Goal: Information Seeking & Learning: Learn about a topic

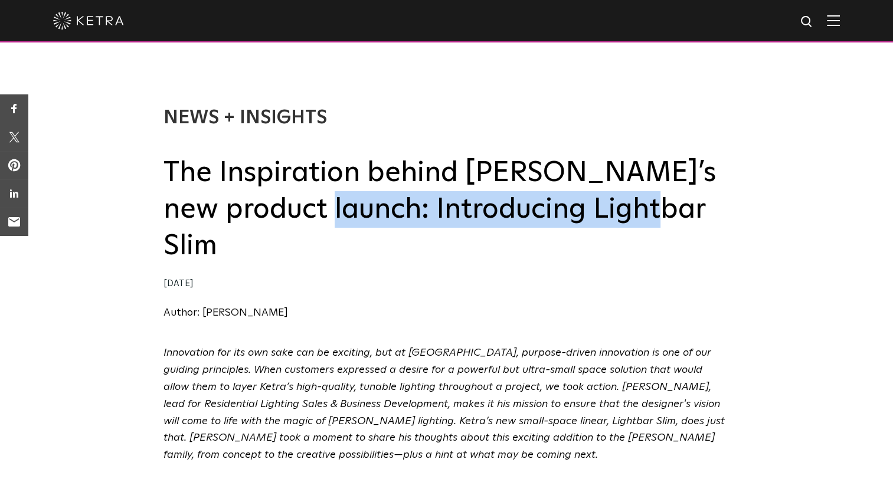
drag, startPoint x: 264, startPoint y: 213, endPoint x: 599, endPoint y: 209, distance: 334.6
click at [599, 209] on h2 "The Inspiration behind [PERSON_NAME]’s new product launch: Introducing Lightbar…" at bounding box center [446, 210] width 567 height 110
copy h2 "Introducing Lightbar Slim"
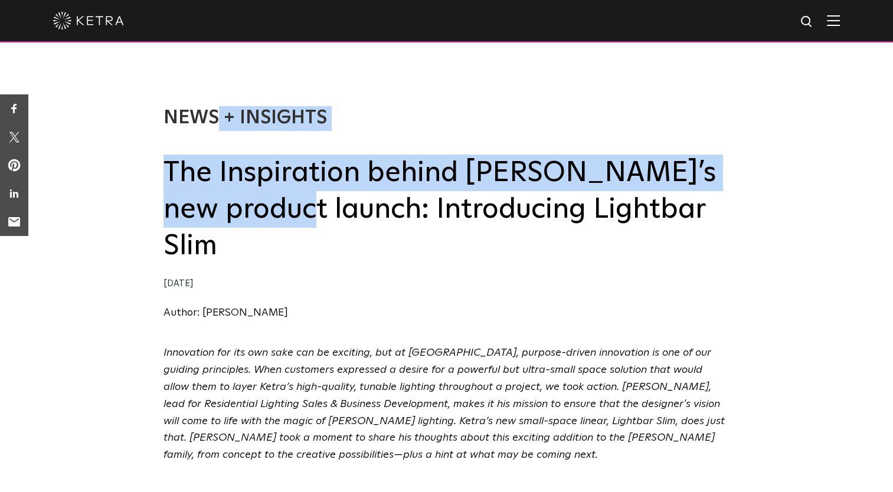
drag, startPoint x: 158, startPoint y: 175, endPoint x: 253, endPoint y: 194, distance: 97.6
click at [253, 194] on div "News + Insights The Inspiration behind Ketra’s new product launch: Introducing …" at bounding box center [446, 202] width 893 height 286
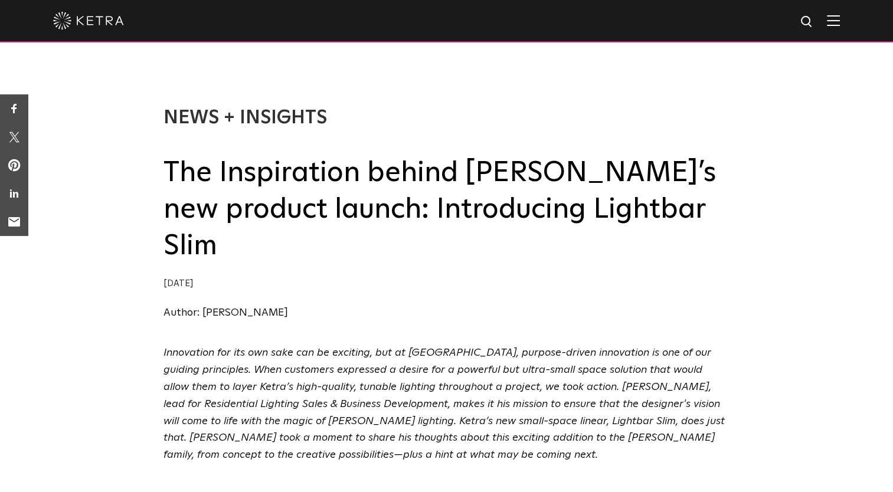
drag, startPoint x: 253, startPoint y: 194, endPoint x: 162, endPoint y: 171, distance: 93.9
click at [162, 171] on div "News + Insights The Inspiration behind Ketra’s new product launch: Introducing …" at bounding box center [446, 202] width 893 height 286
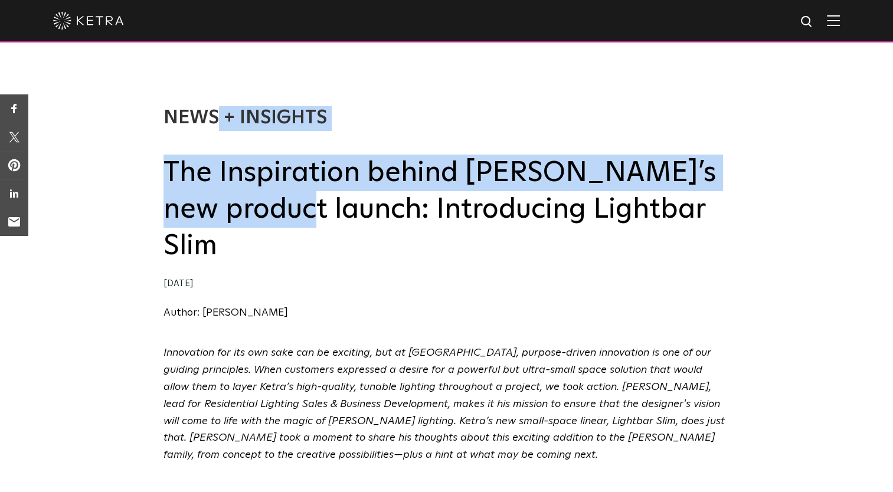
drag, startPoint x: 162, startPoint y: 171, endPoint x: 250, endPoint y: 214, distance: 98.2
click at [250, 214] on div "News + Insights The Inspiration behind Ketra’s new product launch: Introducing …" at bounding box center [446, 202] width 893 height 286
click at [250, 214] on h2 "The Inspiration behind [PERSON_NAME]’s new product launch: Introducing Lightbar…" at bounding box center [446, 210] width 567 height 110
drag, startPoint x: 258, startPoint y: 217, endPoint x: 166, endPoint y: 188, distance: 96.5
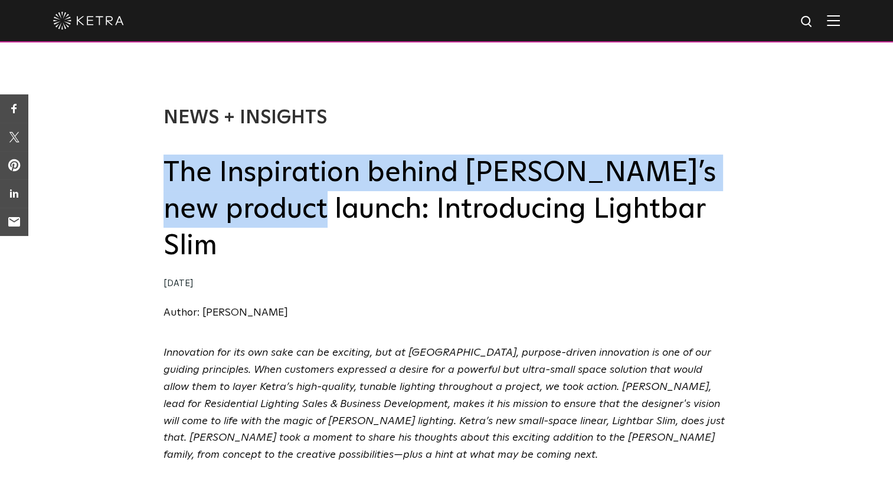
click at [166, 188] on h2 "The Inspiration behind [PERSON_NAME]’s new product launch: Introducing Lightbar…" at bounding box center [446, 210] width 567 height 110
copy h2 "The Inspiration behind [PERSON_NAME]’s new product launch:"
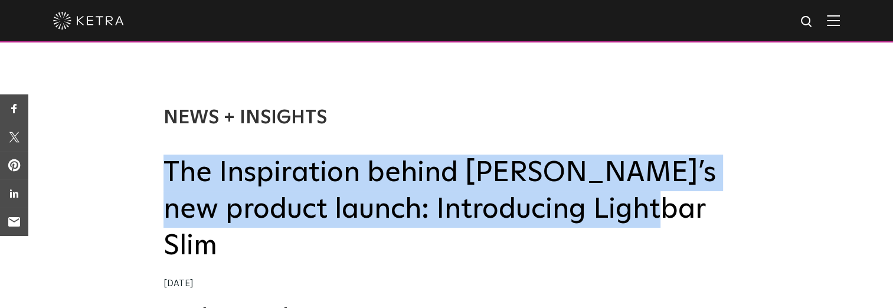
drag, startPoint x: 168, startPoint y: 171, endPoint x: 633, endPoint y: 225, distance: 467.6
click at [633, 225] on h2 "The Inspiration behind [PERSON_NAME]’s new product launch: Introducing Lightbar…" at bounding box center [446, 210] width 567 height 110
copy h2 "The Inspiration behind [PERSON_NAME]’s new product launch: Introducing Lightbar…"
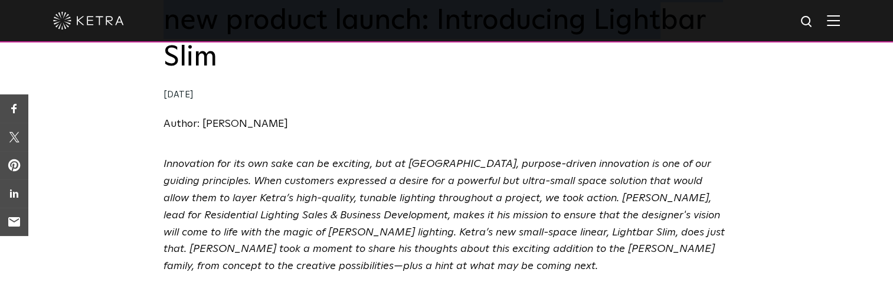
scroll to position [229, 0]
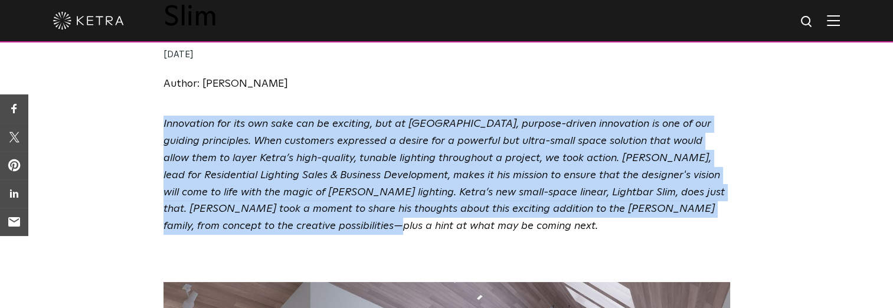
drag, startPoint x: 156, startPoint y: 84, endPoint x: 305, endPoint y: 204, distance: 191.0
click at [305, 204] on div "Innovation for its own sake can be exciting, but at [GEOGRAPHIC_DATA], purpose-…" at bounding box center [446, 184] width 893 height 137
copy em "Innovation for its own sake can be exciting, but at [GEOGRAPHIC_DATA], purpose-…"
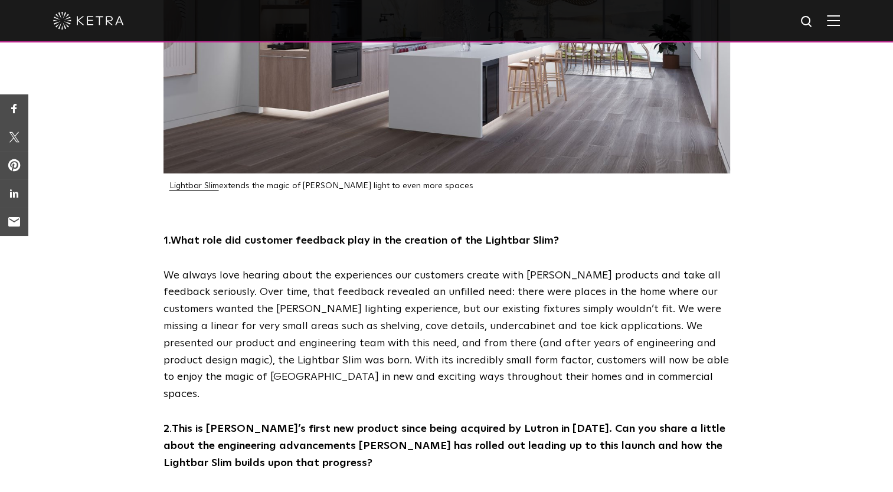
scroll to position [687, 0]
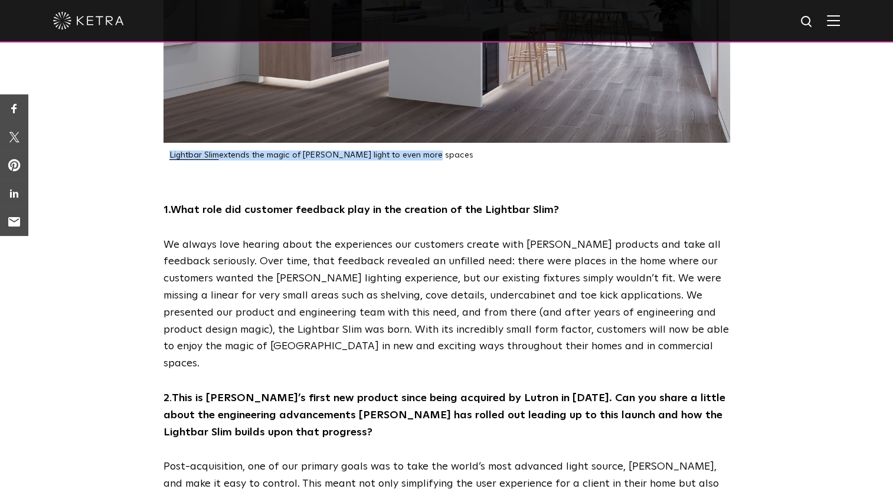
drag, startPoint x: 425, startPoint y: 121, endPoint x: 166, endPoint y: 123, distance: 258.5
click at [166, 150] on div "Lightbar Slim extends the magic of [PERSON_NAME] light to even more spaces" at bounding box center [446, 155] width 567 height 10
copy p "Lightbar Slim extends the magic of [PERSON_NAME] light to even more spaces"
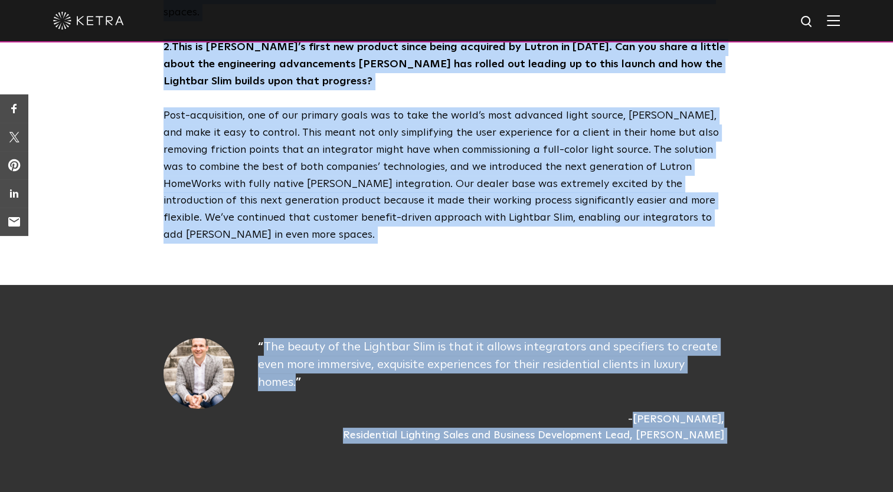
scroll to position [1145, 0]
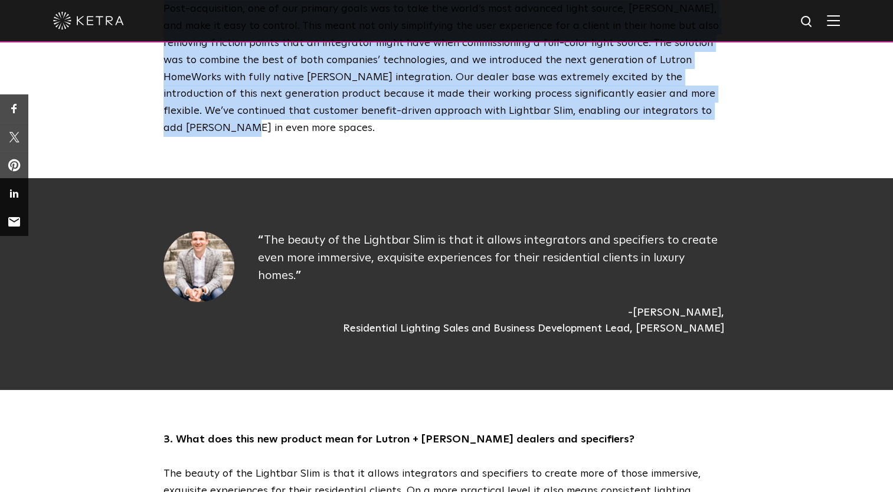
drag, startPoint x: 159, startPoint y: 175, endPoint x: 662, endPoint y: 58, distance: 516.3
copy div "9. Lore ipsu dol sitametc adipisci elit se doe temporin ut lab Etdolore Magn? A…"
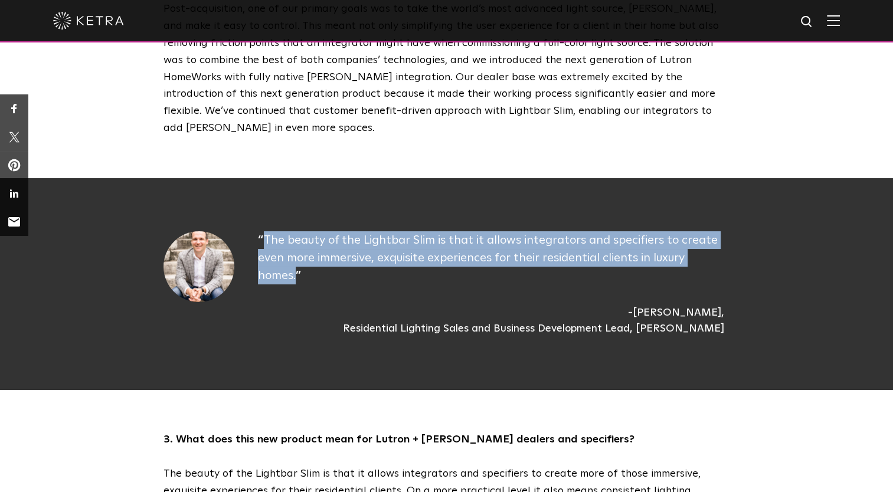
drag, startPoint x: 263, startPoint y: 168, endPoint x: 721, endPoint y: 195, distance: 458.7
click at [721, 231] on p "The beauty of the Lightbar Slim is that it allows integrators and specifiers to…" at bounding box center [494, 257] width 472 height 53
copy p "The beauty of the Lightbar Slim is that it allows integrators and specifiers to…"
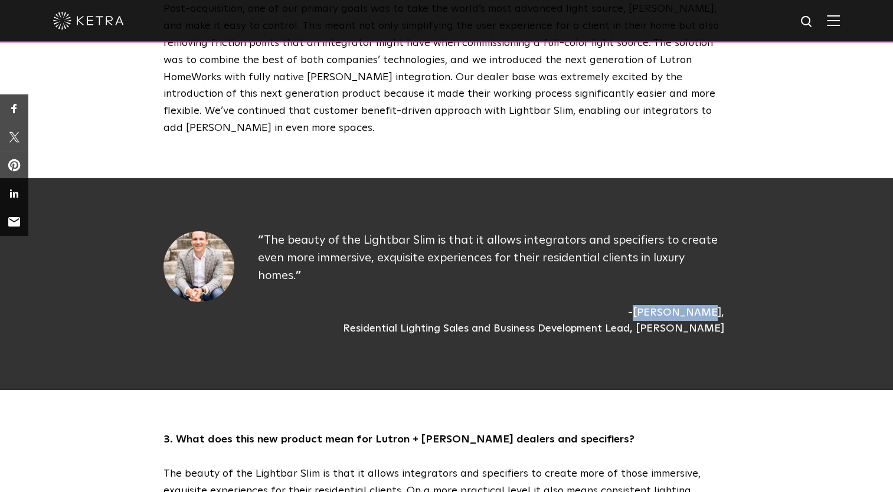
drag, startPoint x: 338, startPoint y: 227, endPoint x: 397, endPoint y: 227, distance: 59.0
click at [628, 305] on div "[PERSON_NAME]" at bounding box center [676, 313] width 96 height 16
copy div "[PERSON_NAME]"
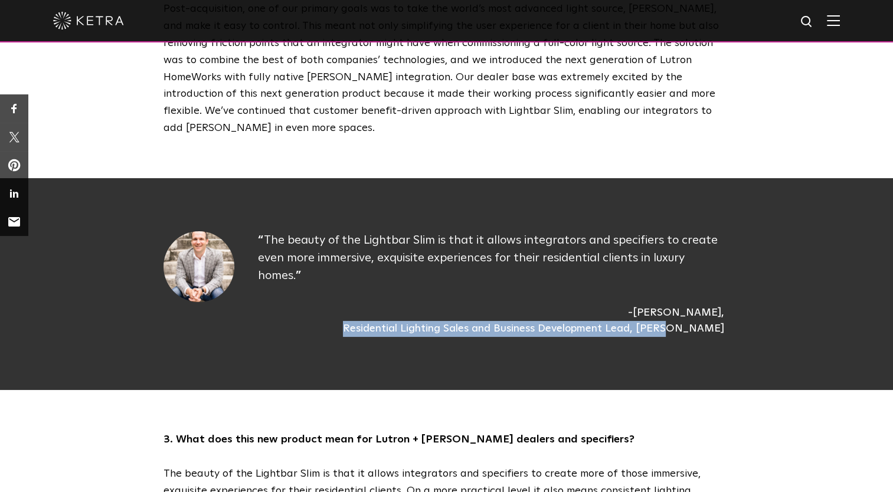
drag, startPoint x: 407, startPoint y: 228, endPoint x: 729, endPoint y: 219, distance: 321.7
click at [729, 305] on div "[PERSON_NAME] Residential Lighting Sales and Business Development Lead, [PERSON…" at bounding box center [494, 321] width 472 height 32
copy div "Residential Lighting Sales and Business Development Lead, [PERSON_NAME]"
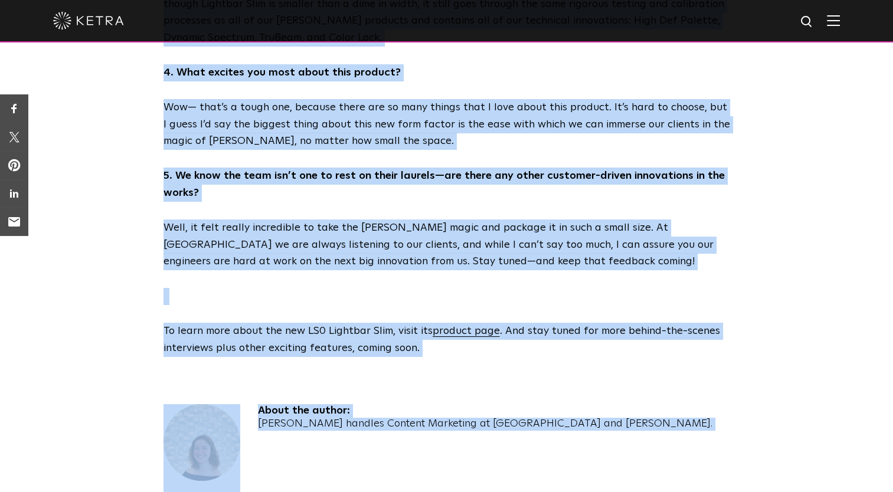
scroll to position [1697, 0]
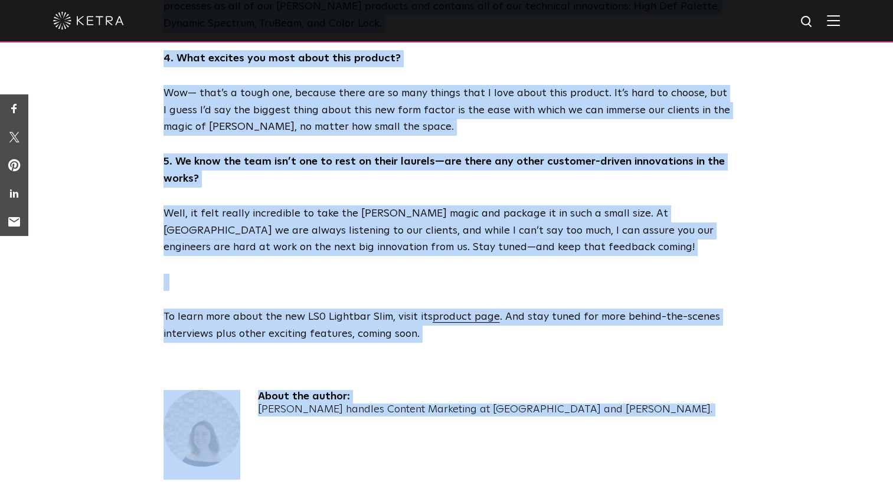
drag, startPoint x: 161, startPoint y: 338, endPoint x: 437, endPoint y: 227, distance: 297.1
click at [437, 227] on div "3. What does this new product mean for Lutron + [PERSON_NAME] dealers and speci…" at bounding box center [447, 111] width 590 height 464
copy div "0. Lore ipsu dolo sit ametcon adip eli Seddoe + Tempo incidid utl etdolorema? A…"
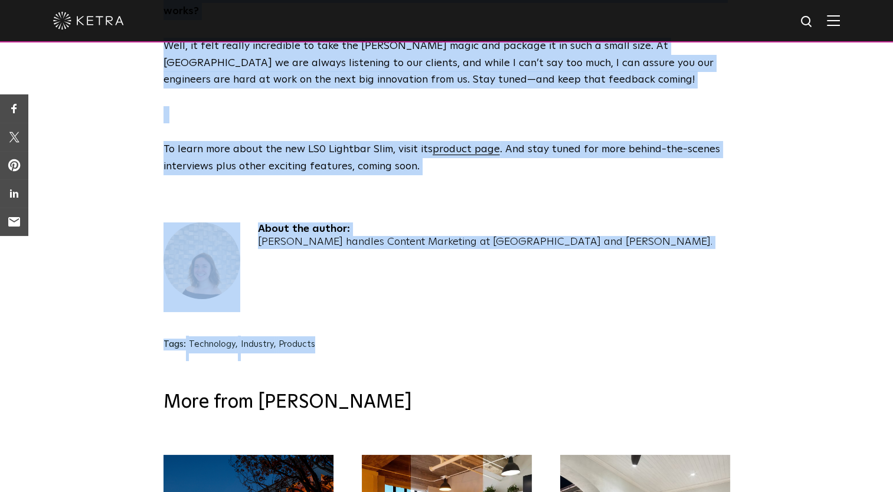
scroll to position [1874, 0]
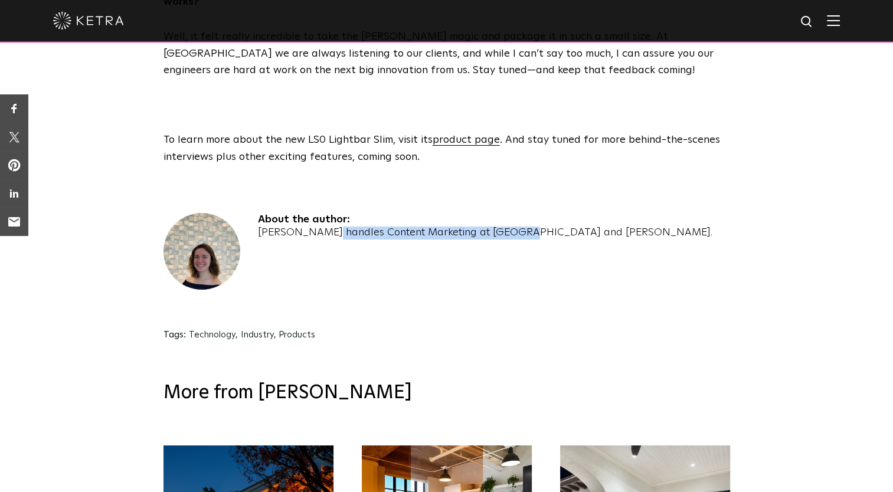
drag, startPoint x: 257, startPoint y: 134, endPoint x: 457, endPoint y: 139, distance: 199.5
click at [457, 213] on div "About the author: [PERSON_NAME] handles Content Marketing at [GEOGRAPHIC_DATA] …" at bounding box center [485, 264] width 454 height 102
click at [574, 213] on div "About the author: [PERSON_NAME] handles Content Marketing at [GEOGRAPHIC_DATA] …" at bounding box center [446, 264] width 567 height 102
drag, startPoint x: 458, startPoint y: 134, endPoint x: 580, endPoint y: 136, distance: 122.2
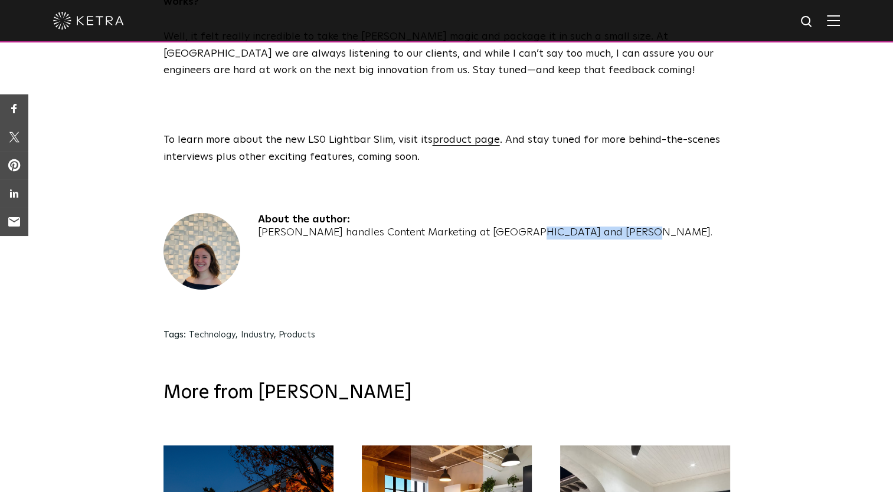
click at [580, 213] on div "About the author: [PERSON_NAME] handles Content Marketing at [GEOGRAPHIC_DATA] …" at bounding box center [446, 264] width 567 height 102
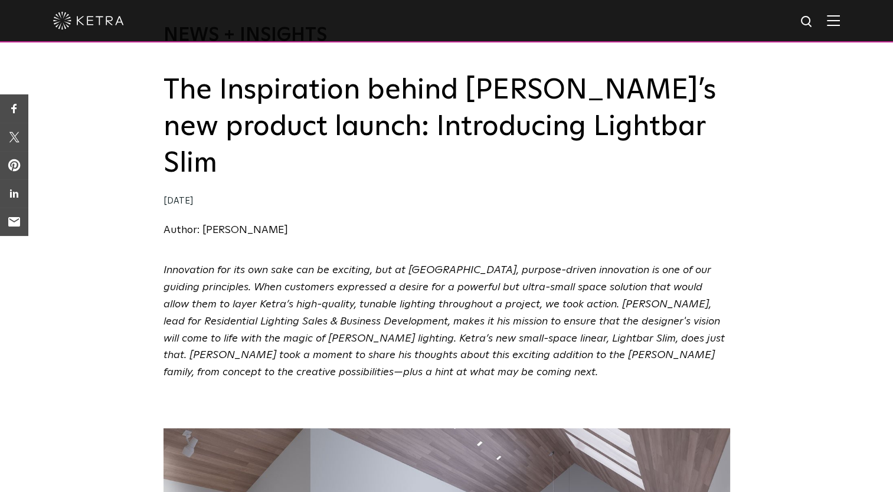
scroll to position [0, 0]
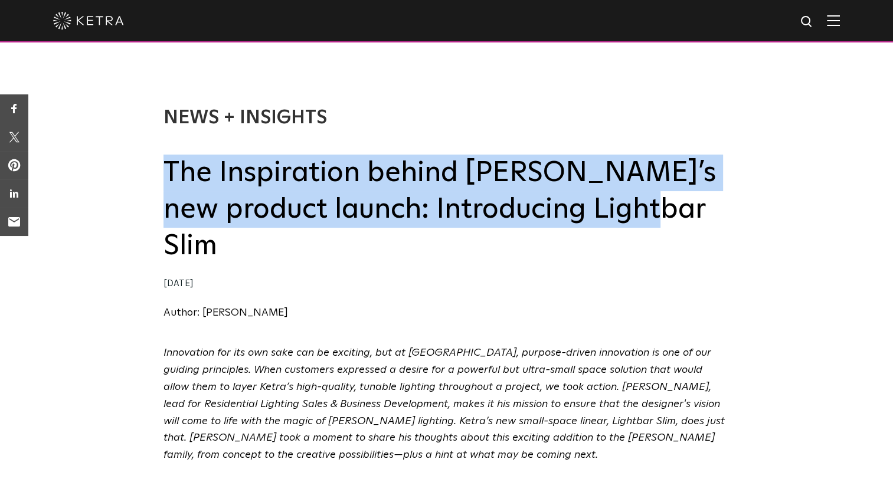
drag, startPoint x: 163, startPoint y: 173, endPoint x: 613, endPoint y: 217, distance: 451.8
click at [613, 217] on h2 "The Inspiration behind [PERSON_NAME]’s new product launch: Introducing Lightbar…" at bounding box center [446, 210] width 567 height 110
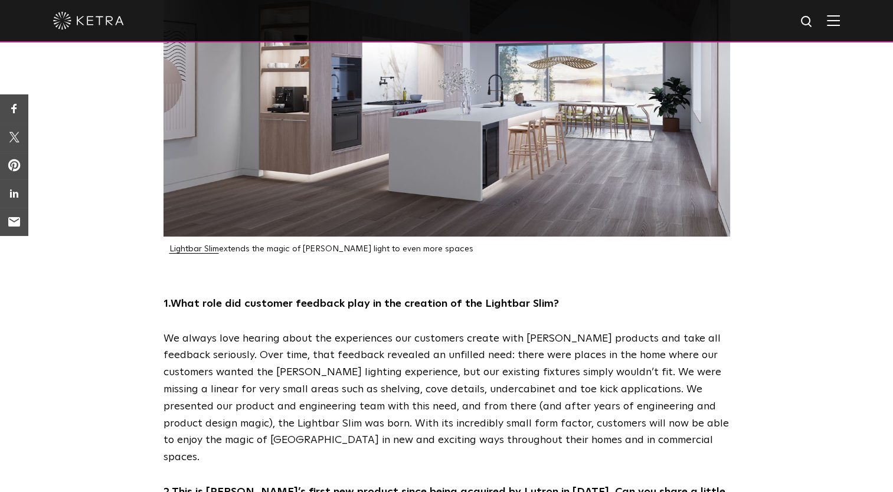
scroll to position [597, 0]
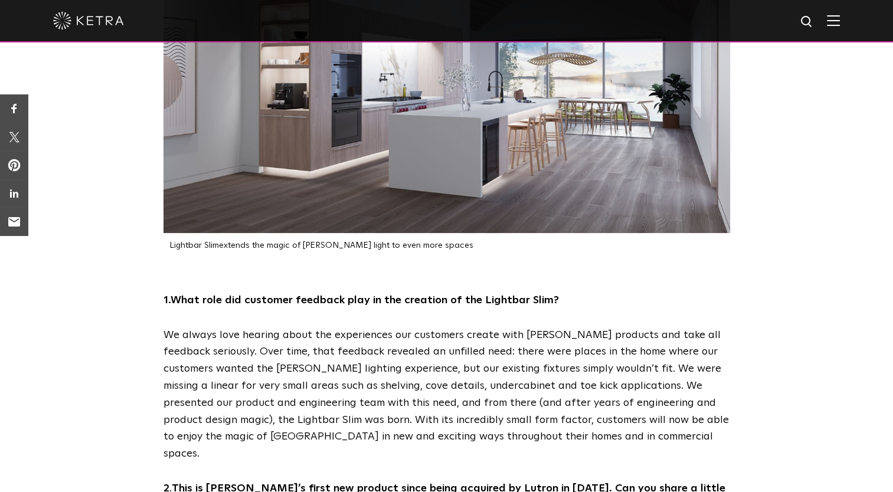
click at [186, 241] on link "Lightbar Slim" at bounding box center [194, 245] width 50 height 8
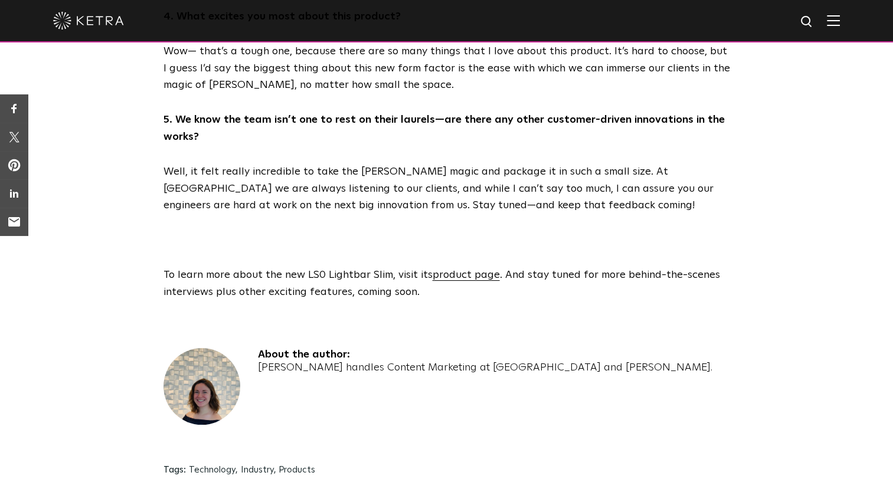
scroll to position [1736, 0]
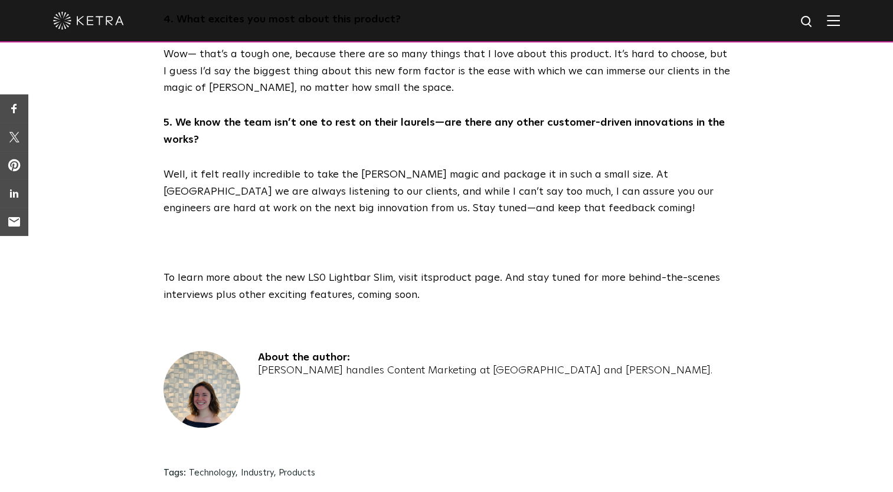
click at [467, 273] on link "product page" at bounding box center [466, 278] width 67 height 11
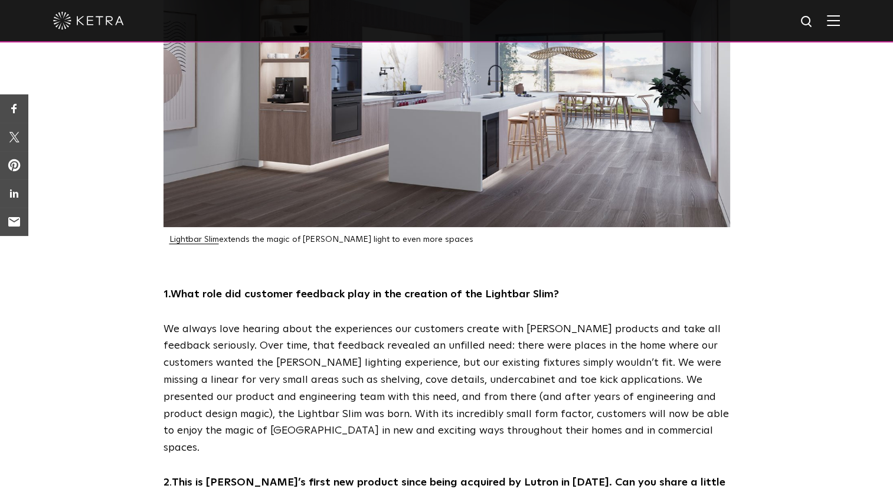
scroll to position [597, 0]
